Goal: Navigation & Orientation: Go to known website

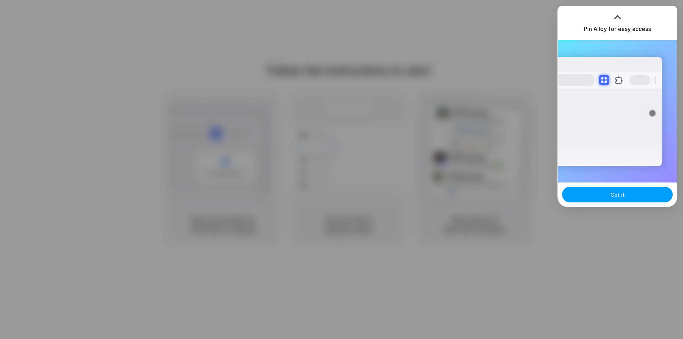
click at [572, 193] on button "Got it" at bounding box center [617, 195] width 111 height 16
